Goal: Task Accomplishment & Management: Complete application form

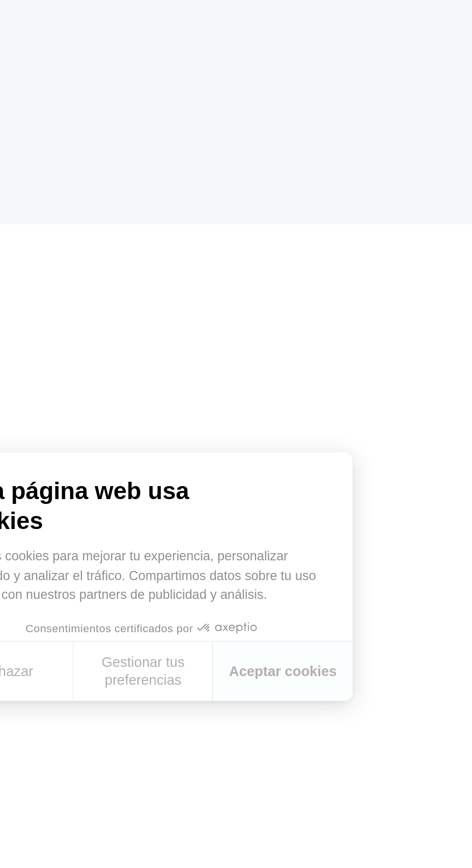
scroll to position [1225, 0]
click at [200, 829] on button "Aceptar cookies" at bounding box center [178, 815] width 67 height 28
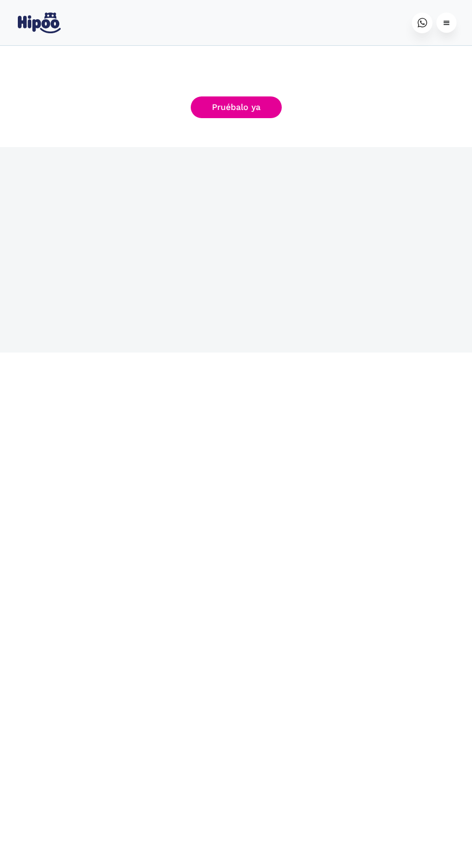
scroll to position [2087, 0]
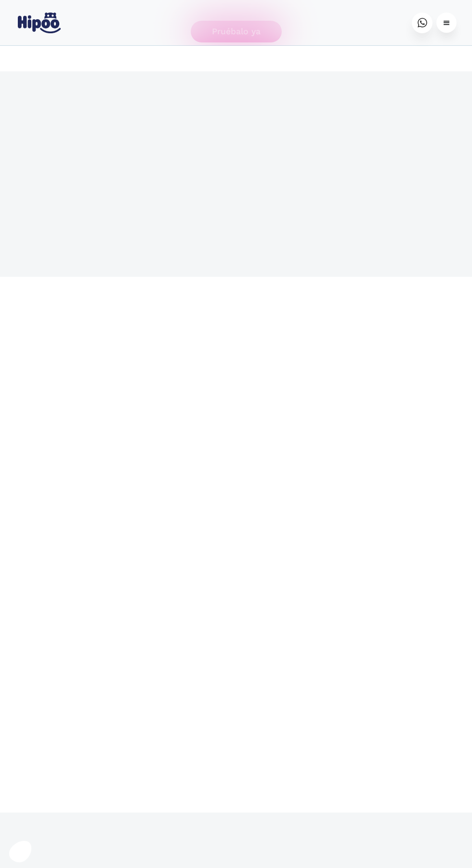
scroll to position [2170, 0]
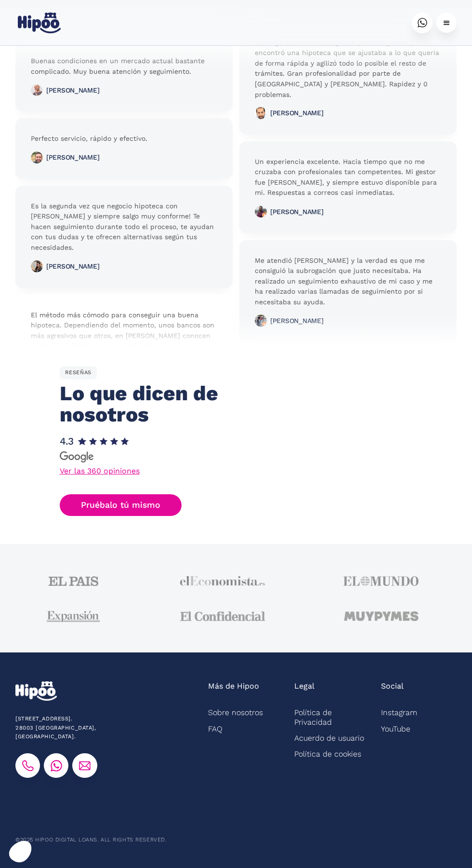
scroll to position [4048, 0]
